Goal: Complete application form

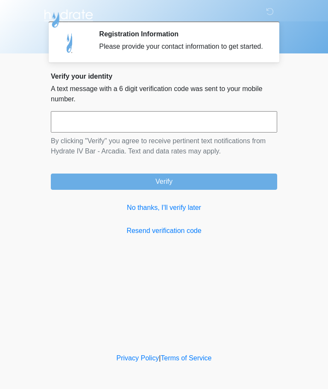
click at [247, 132] on input "text" at bounding box center [164, 121] width 226 height 21
click at [194, 213] on link "No thanks, I'll verify later" at bounding box center [164, 208] width 226 height 10
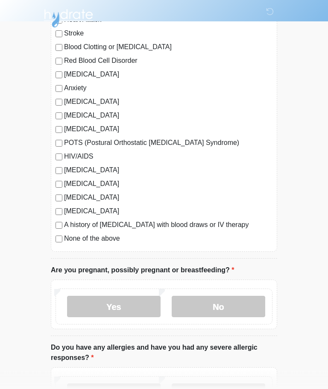
scroll to position [123, 0]
click at [109, 241] on label "None of the above" at bounding box center [168, 238] width 209 height 10
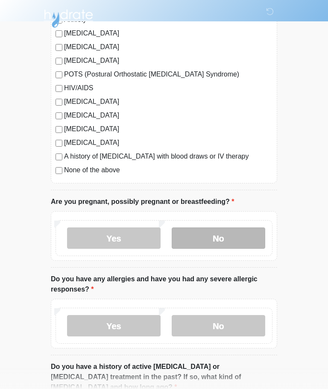
click at [211, 239] on label "No" at bounding box center [219, 237] width 94 height 21
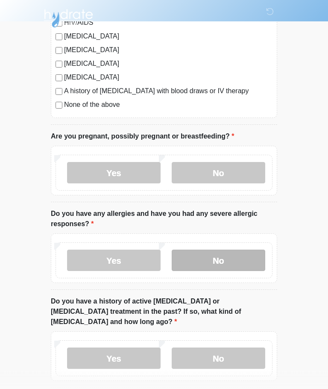
click at [209, 255] on label "No" at bounding box center [219, 260] width 94 height 21
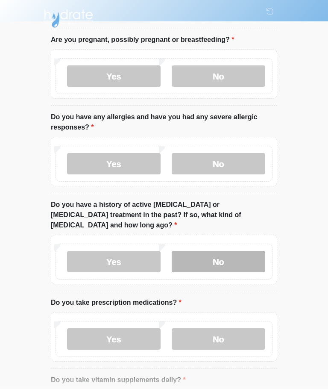
click at [218, 251] on label "No" at bounding box center [219, 261] width 94 height 21
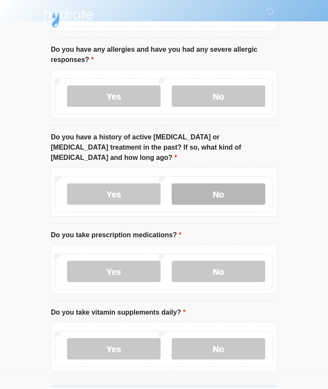
scroll to position [425, 0]
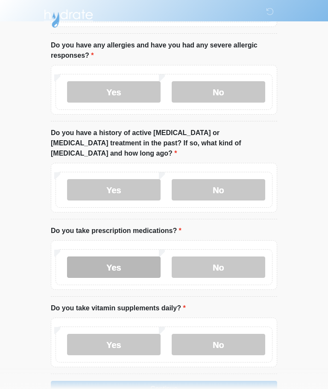
click at [143, 256] on label "Yes" at bounding box center [114, 266] width 94 height 21
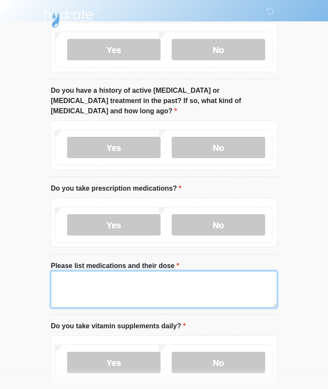
click at [169, 281] on textarea "Please list medications and their dose" at bounding box center [164, 289] width 226 height 37
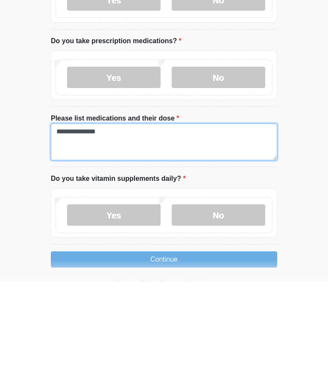
scroll to position [528, 0]
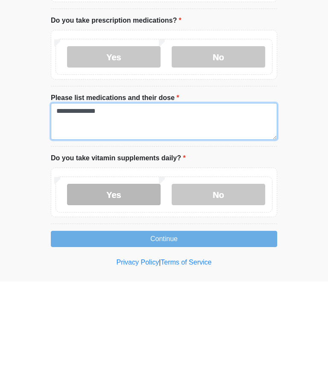
type textarea "**********"
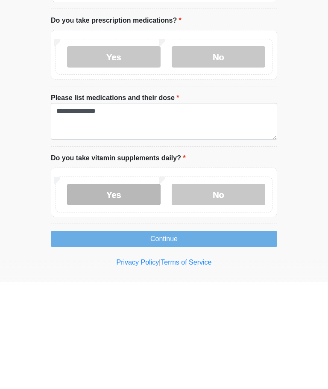
click at [144, 291] on label "Yes" at bounding box center [114, 301] width 94 height 21
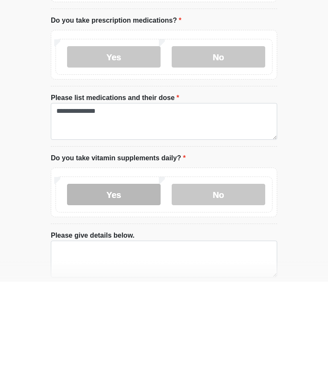
scroll to position [498, 0]
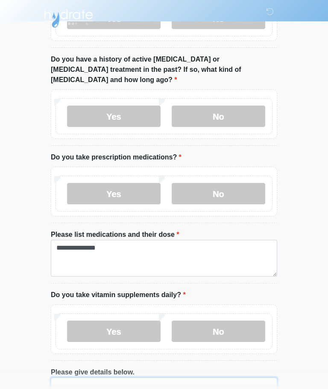
click at [212, 377] on textarea "Please give details below." at bounding box center [164, 395] width 226 height 37
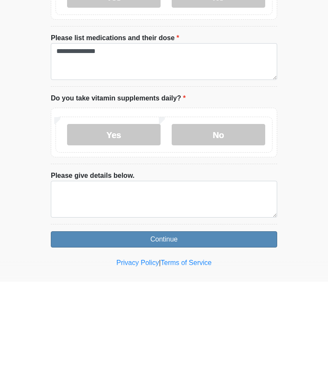
click at [249, 338] on button "Continue" at bounding box center [164, 346] width 226 height 16
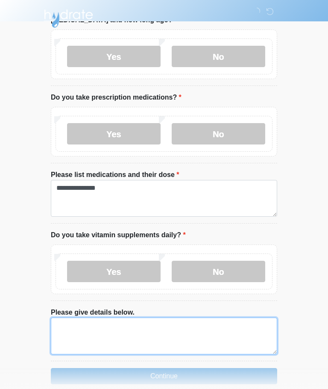
click at [207, 321] on textarea "Please give details below." at bounding box center [164, 336] width 226 height 37
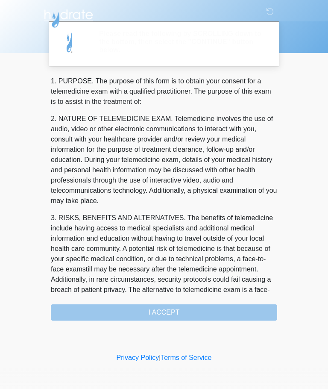
scroll to position [0, 0]
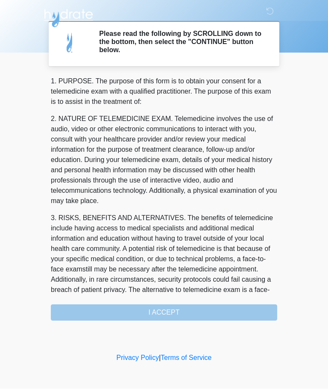
click at [244, 311] on div "1. PURPOSE. The purpose of this form is to obtain your consent for a telemedici…" at bounding box center [164, 198] width 226 height 244
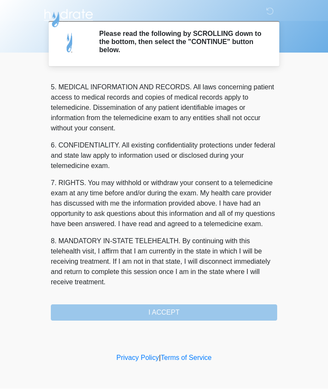
click at [230, 313] on div "1. PURPOSE. The purpose of this form is to obtain your consent for a telemedici…" at bounding box center [164, 198] width 226 height 244
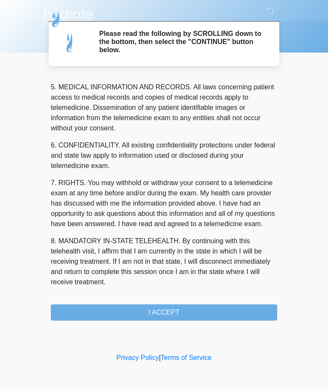
click at [213, 315] on button "I ACCEPT" at bounding box center [164, 313] width 226 height 16
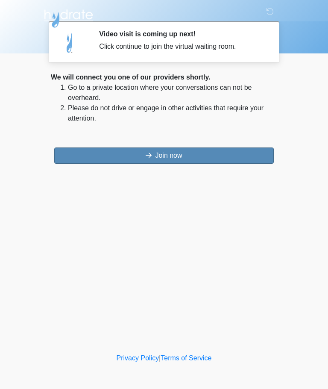
click at [234, 160] on button "Join now" at bounding box center [164, 155] width 220 height 16
